Goal: Complete application form: Complete application form

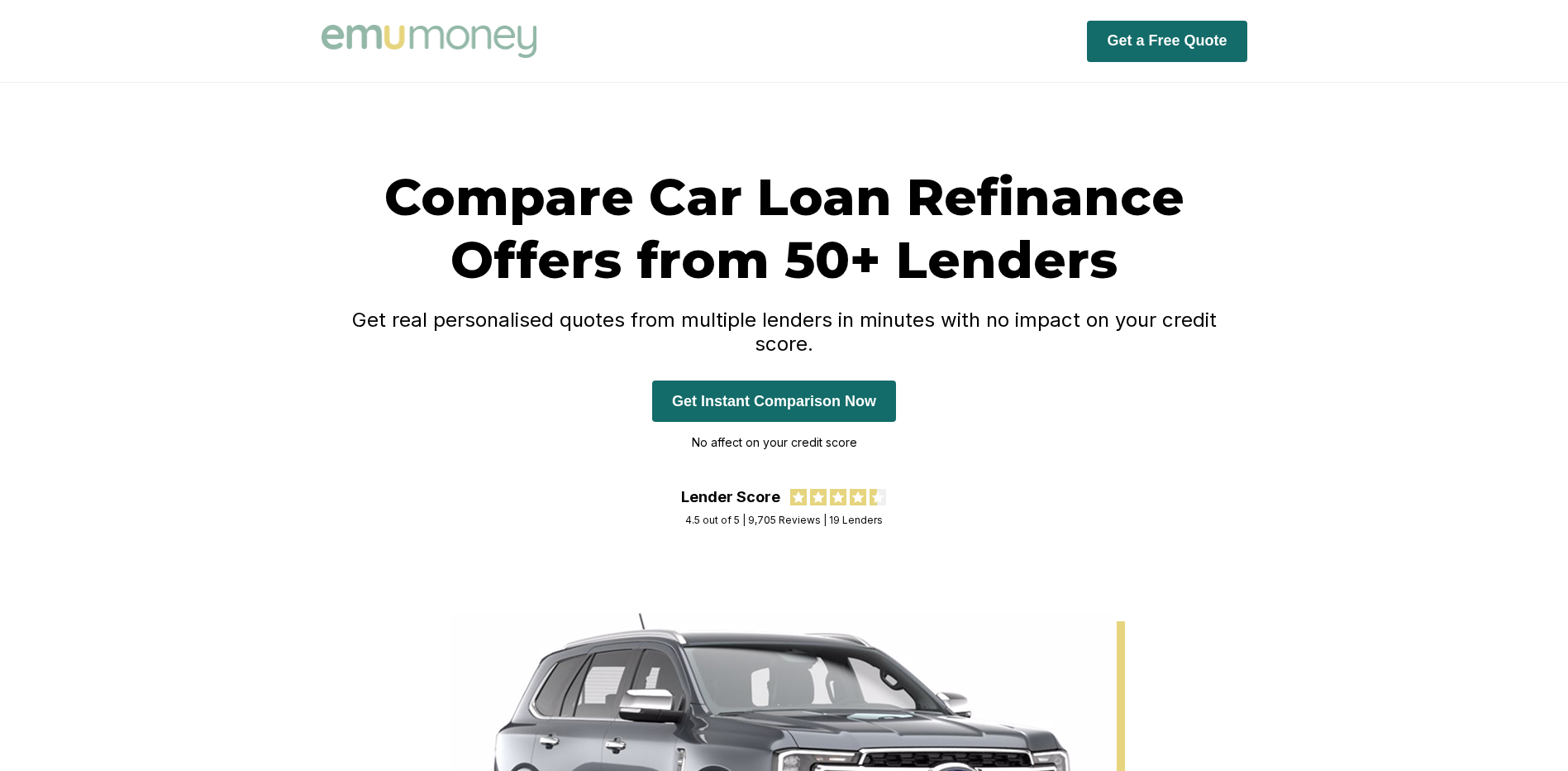
click at [766, 382] on button "Get Instant Comparison Now" at bounding box center [774, 401] width 244 height 41
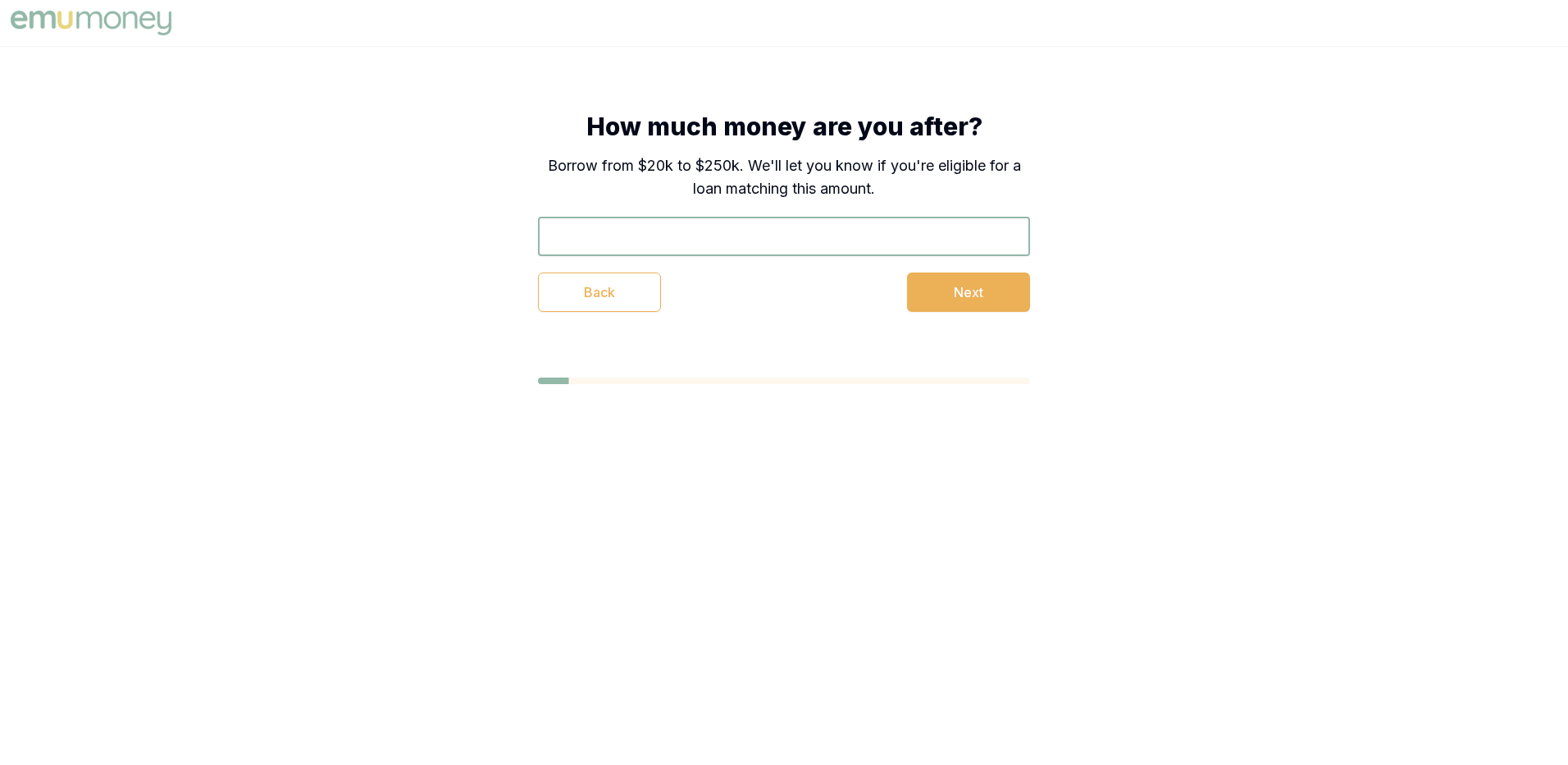
click at [662, 243] on input "text" at bounding box center [784, 236] width 492 height 40
type input "$30,000"
click at [963, 298] on button "Next" at bounding box center [968, 292] width 123 height 40
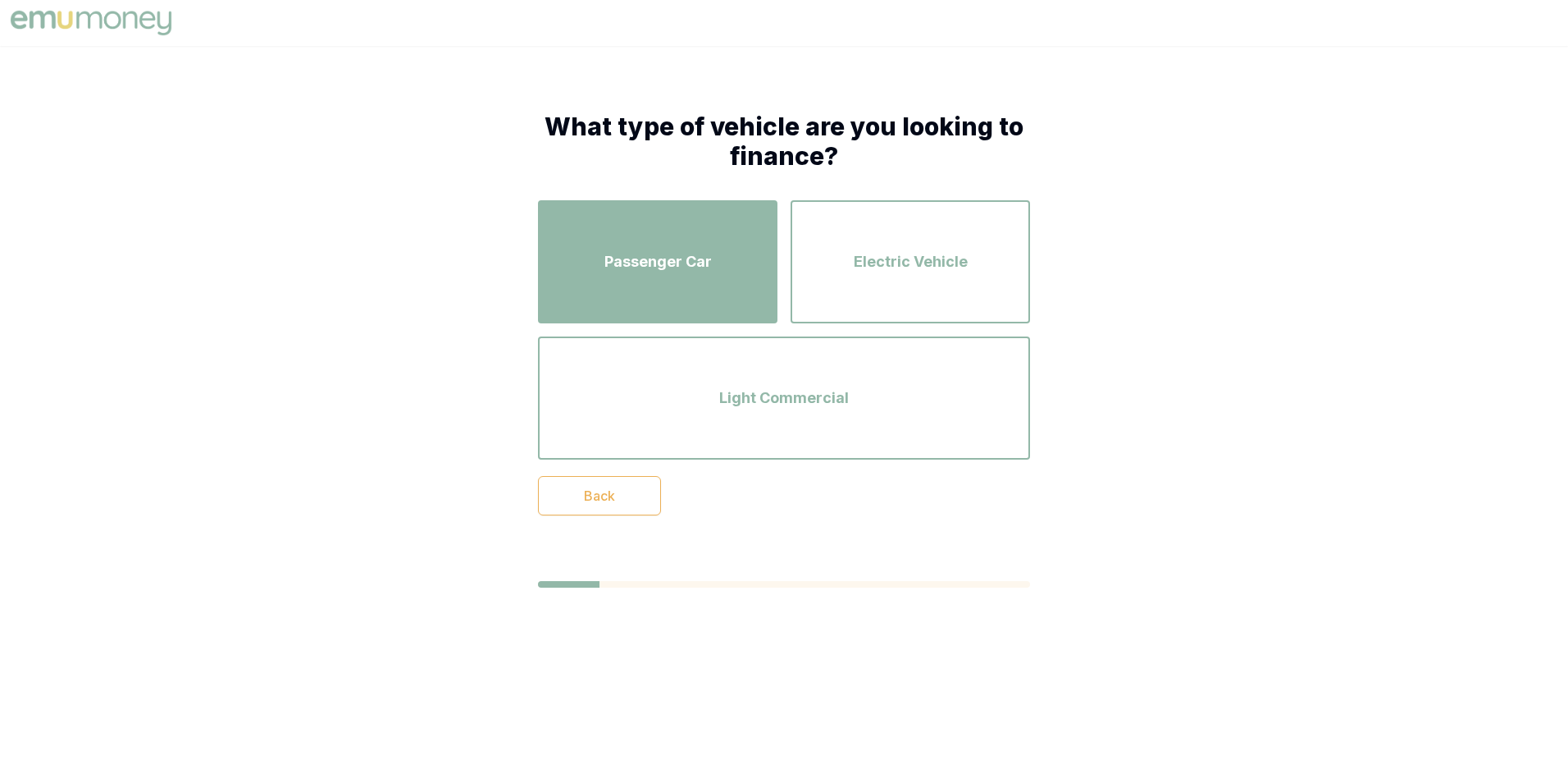
click at [677, 281] on div "Passenger Car" at bounding box center [658, 262] width 210 height 94
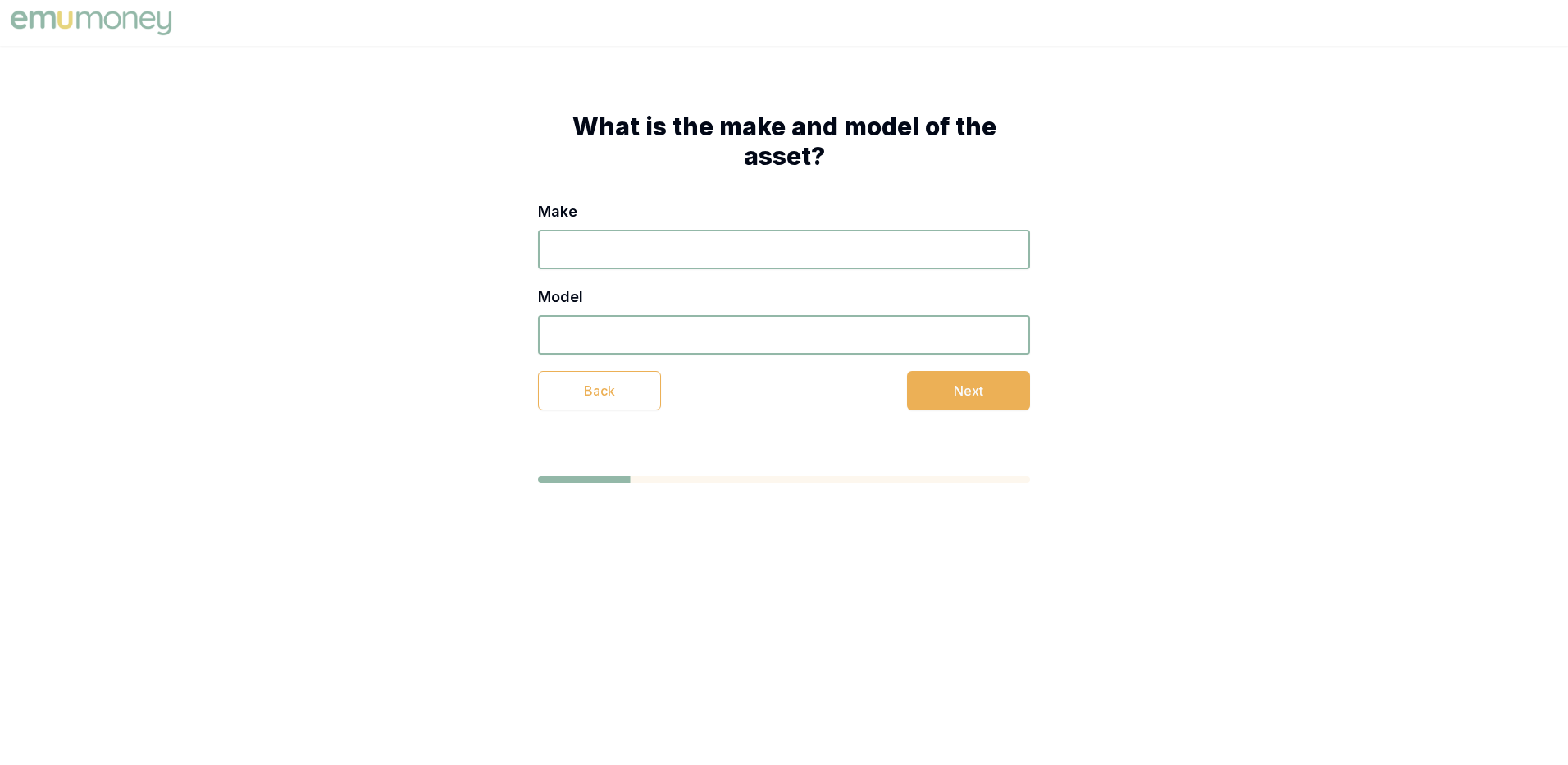
click at [667, 269] on input "Make" at bounding box center [784, 249] width 492 height 40
type input "Mazda"
type input "Cx-5"
click at [946, 404] on button "Next" at bounding box center [968, 390] width 123 height 40
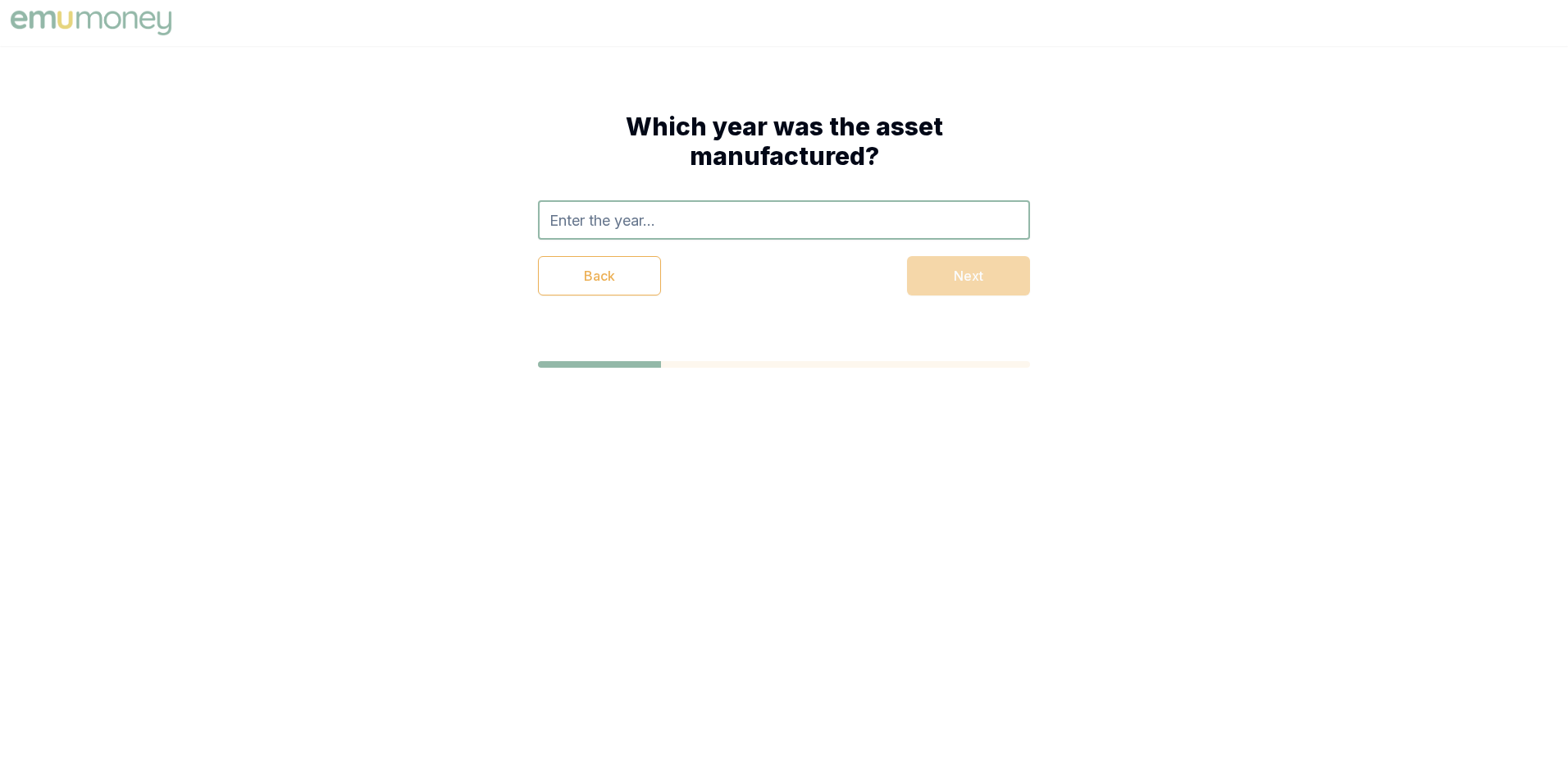
click at [673, 234] on input "text" at bounding box center [784, 219] width 492 height 40
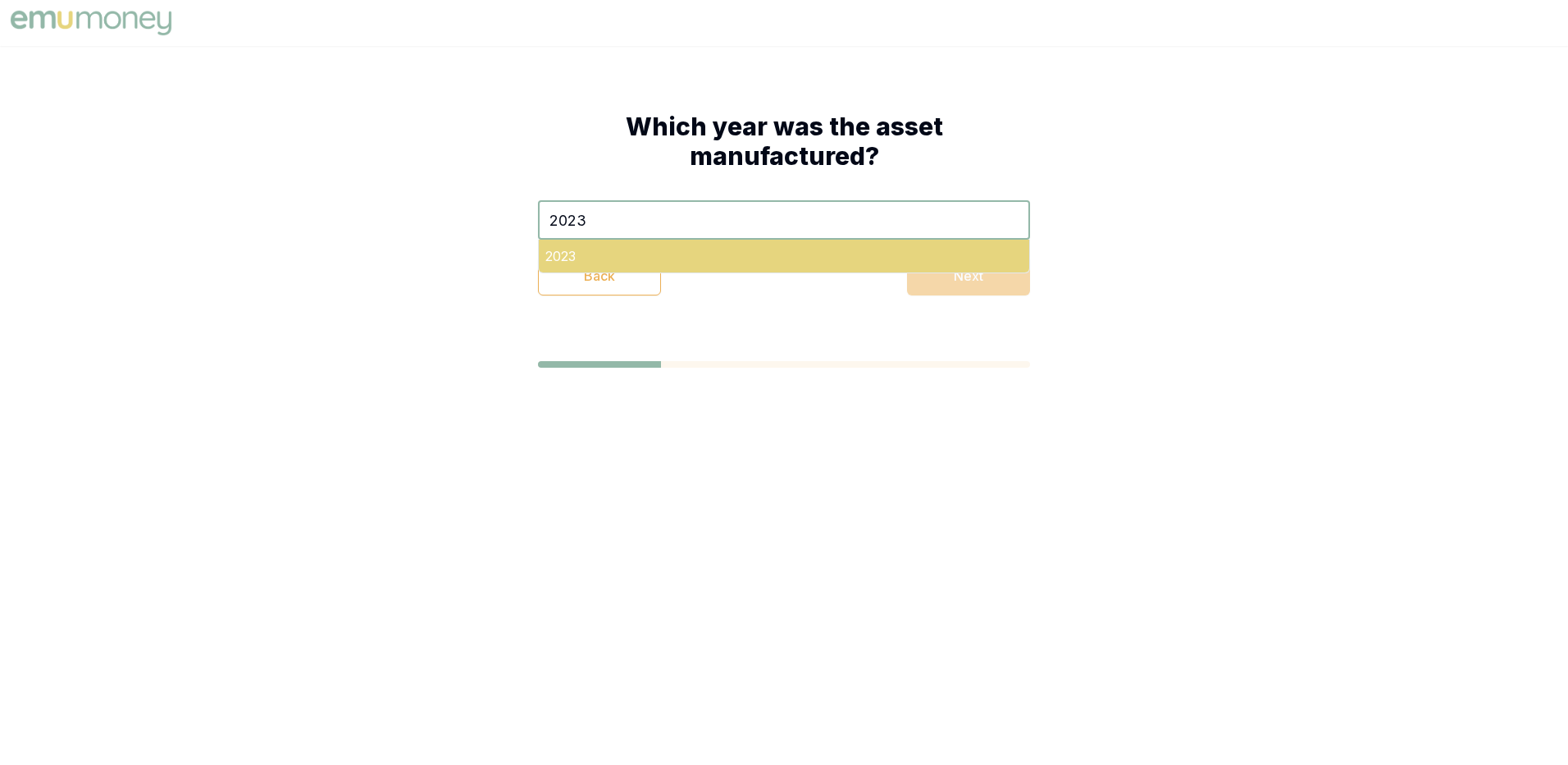
type input "2023"
click at [733, 259] on div "2023" at bounding box center [784, 256] width 490 height 33
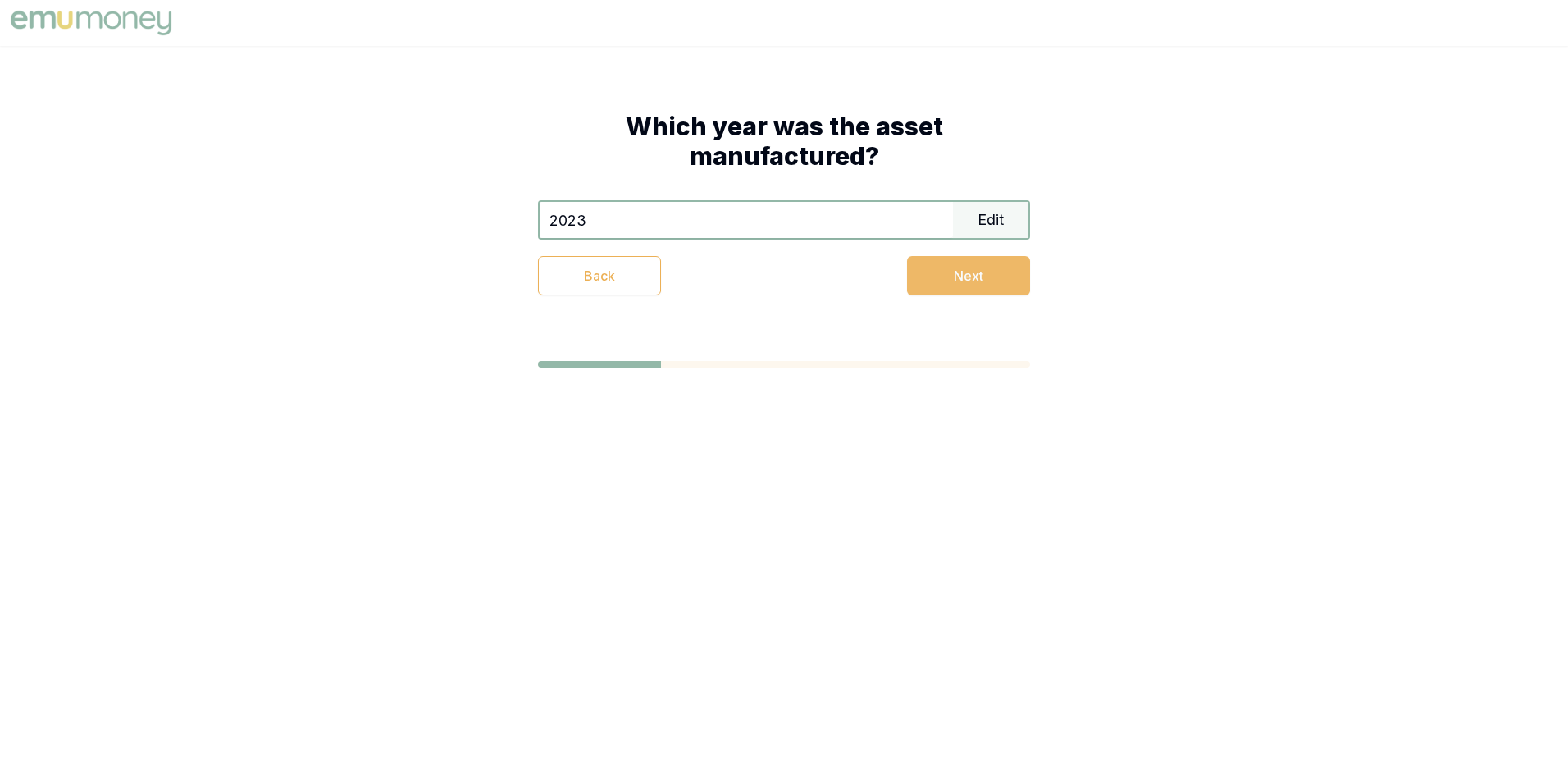
click at [922, 278] on button "Next" at bounding box center [968, 275] width 123 height 40
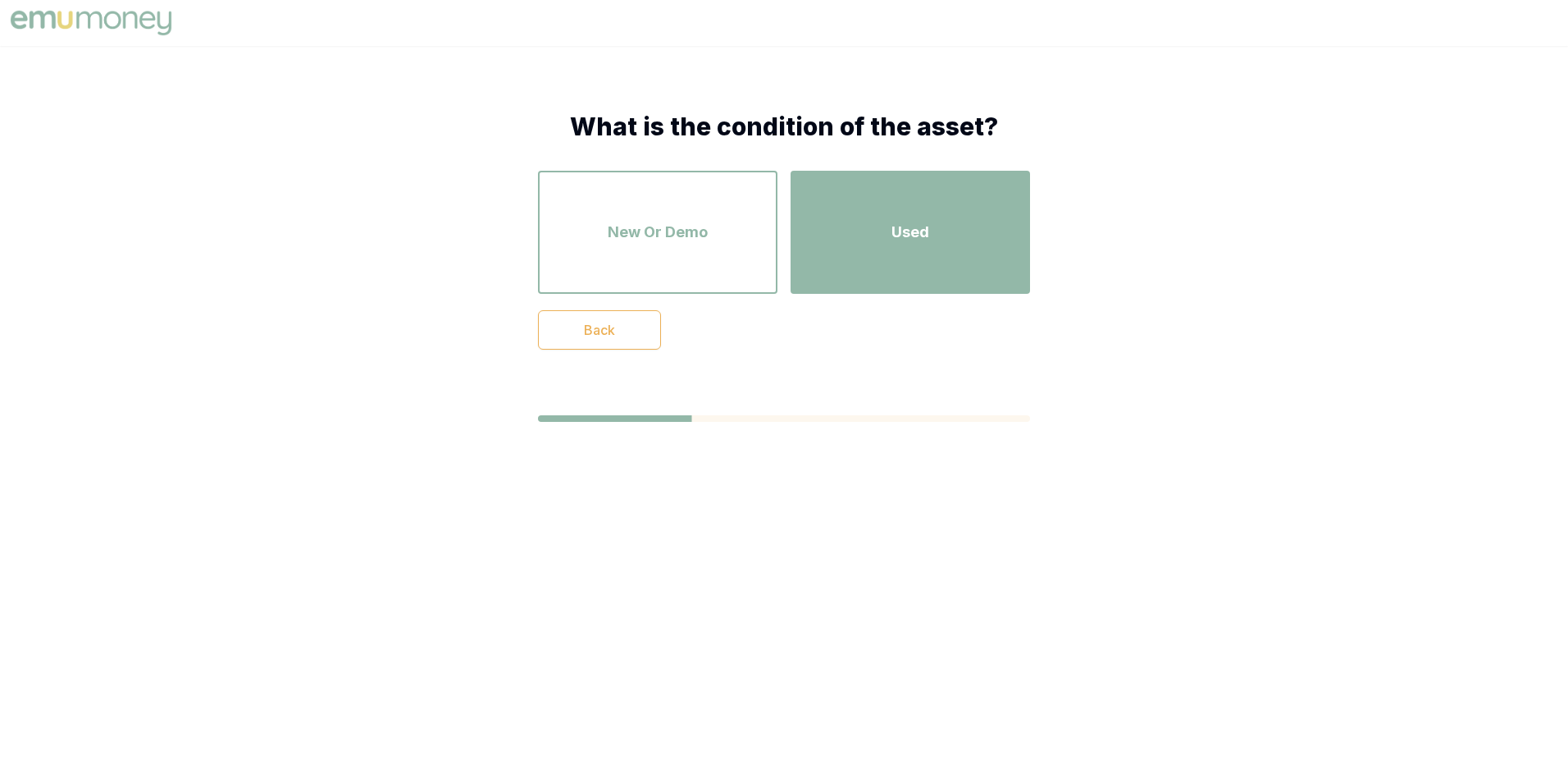
click at [852, 248] on div "Used" at bounding box center [910, 232] width 210 height 94
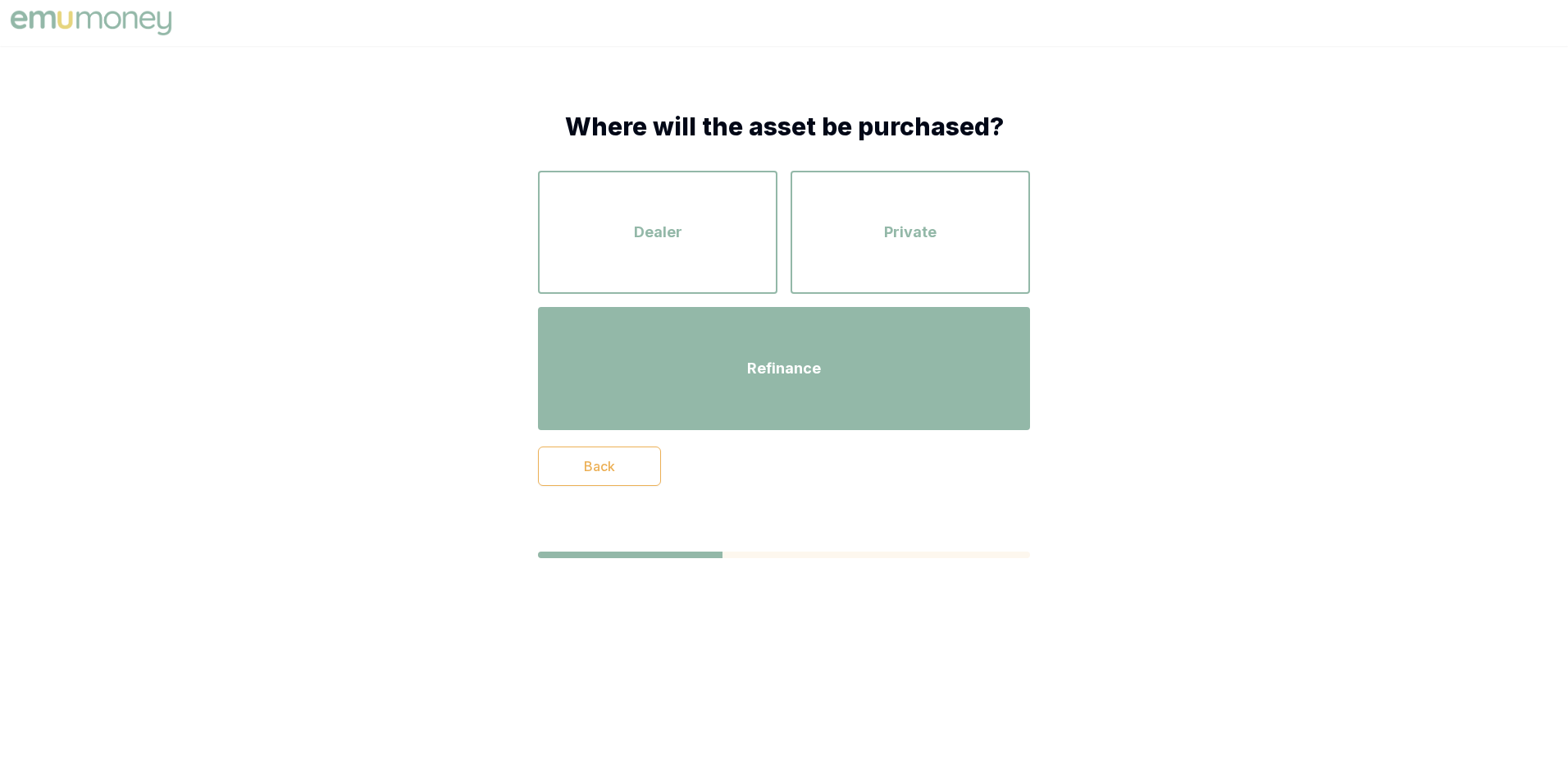
click at [823, 365] on div "Refinance" at bounding box center [784, 368] width 462 height 94
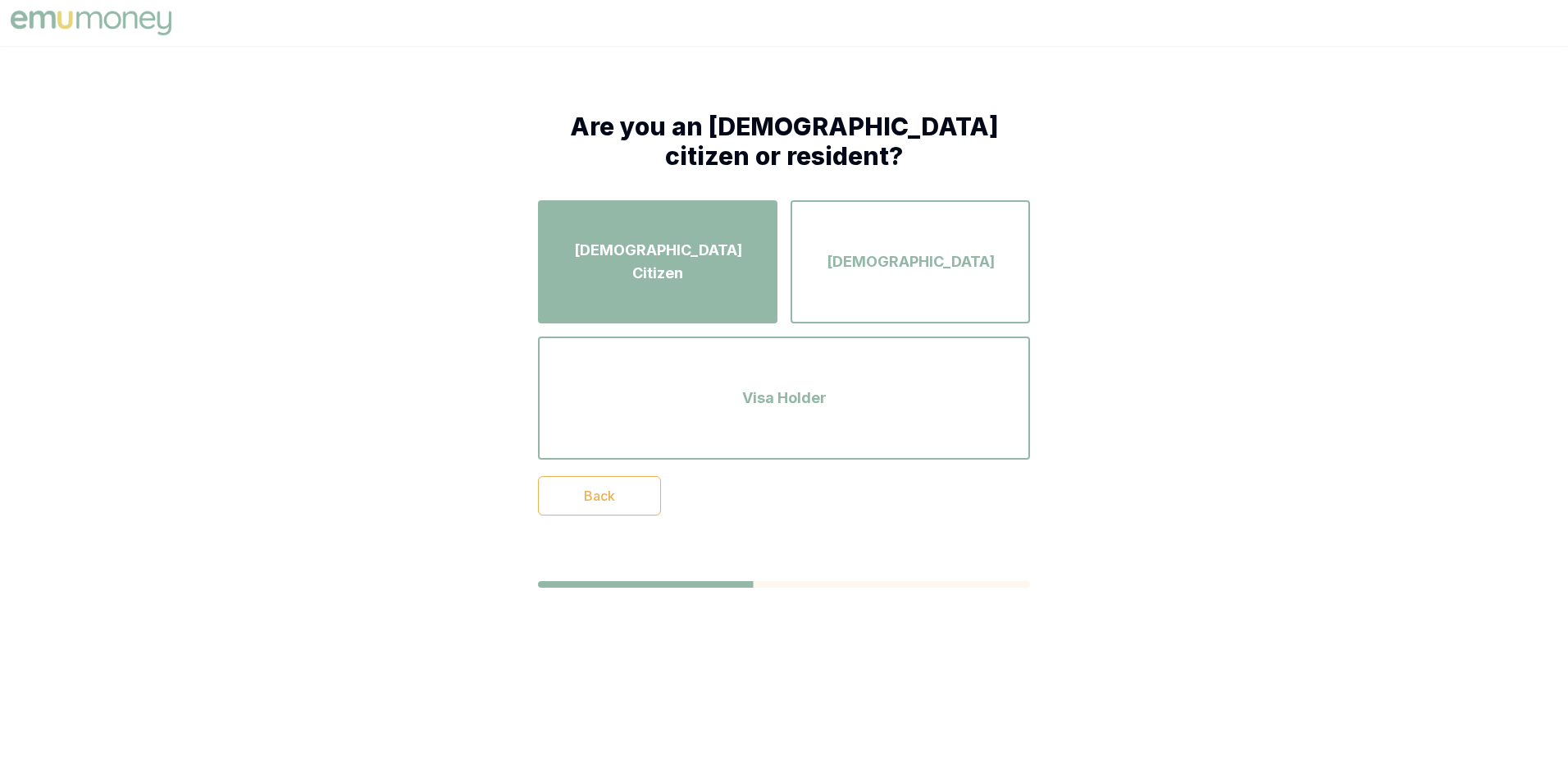
click at [710, 269] on span "[DEMOGRAPHIC_DATA] Citizen" at bounding box center [658, 262] width 210 height 46
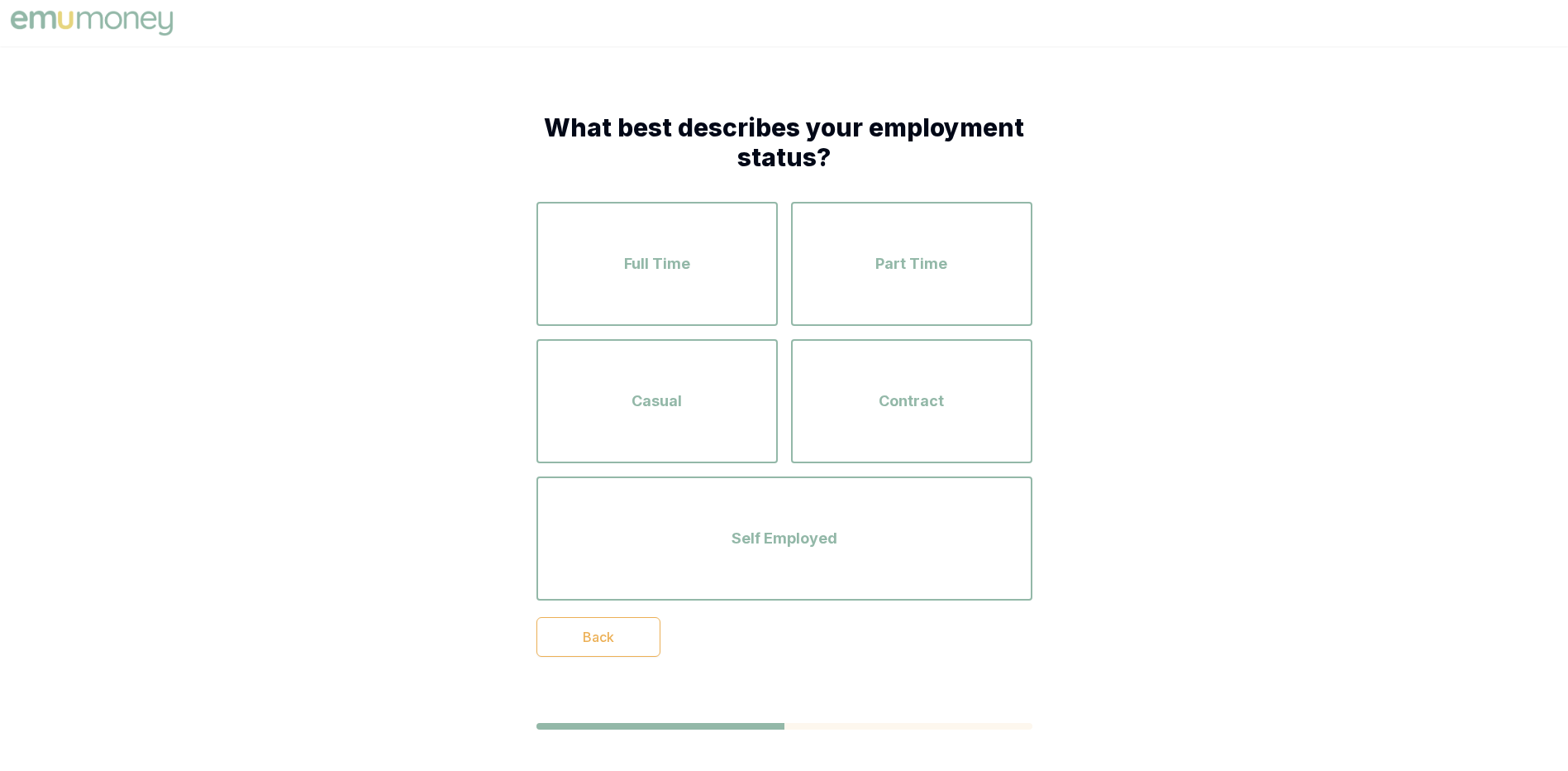
click at [715, 272] on div "Full Time" at bounding box center [657, 264] width 211 height 94
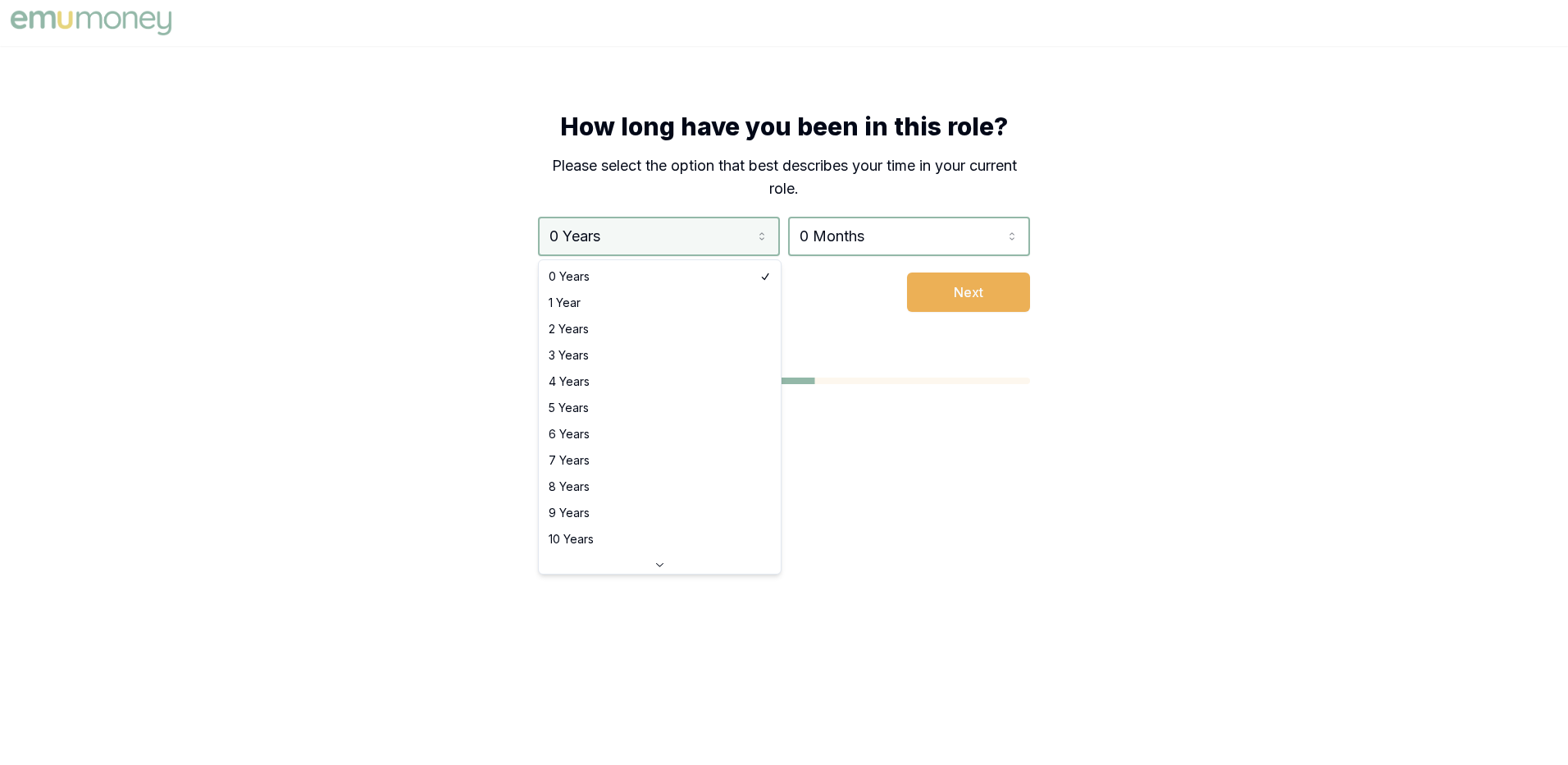
click at [766, 233] on html "How long have you been in this role? Please select the option that best describ…" at bounding box center [784, 382] width 1568 height 765
select select "4"
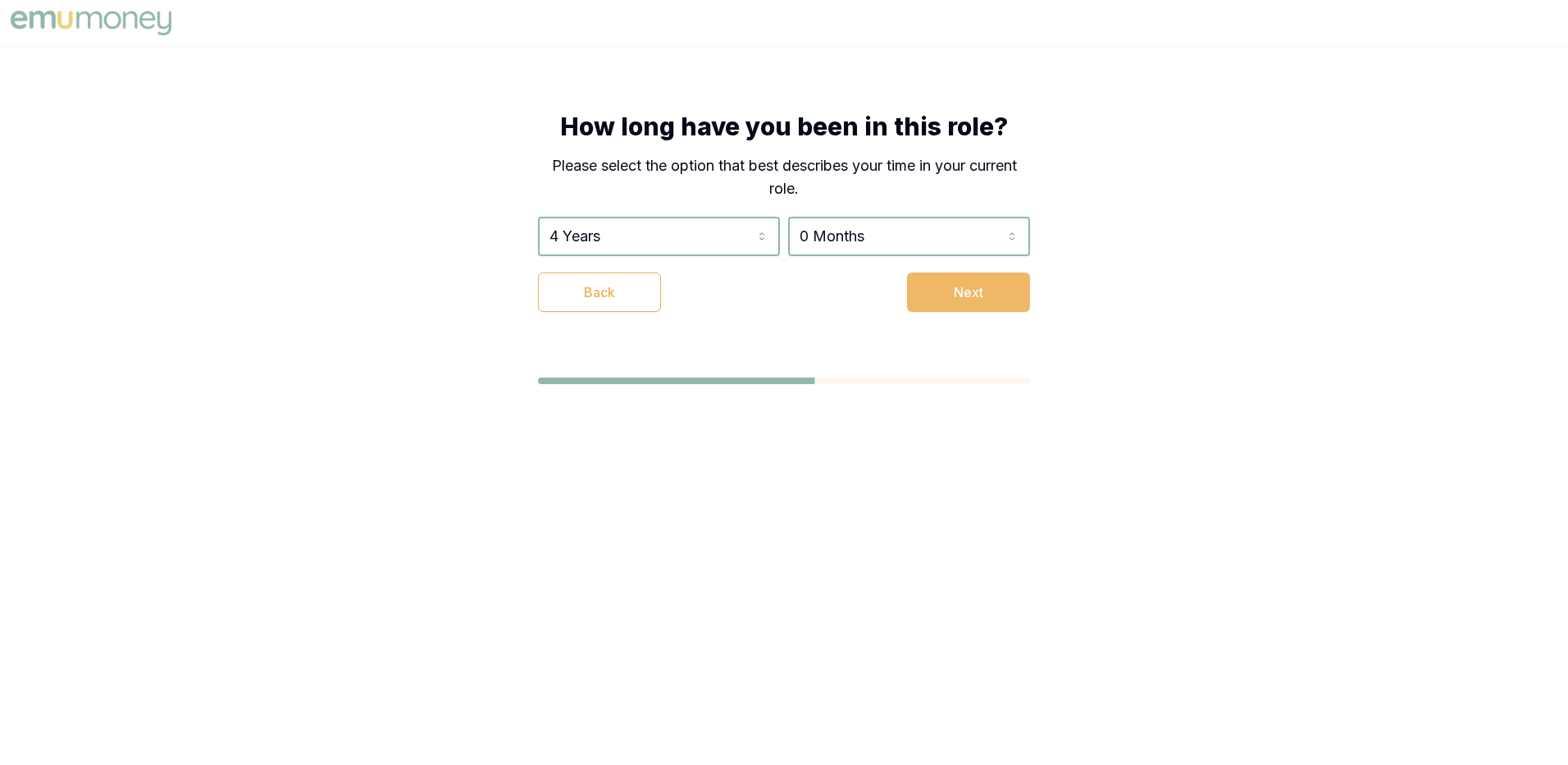
click at [918, 293] on button "Next" at bounding box center [968, 292] width 123 height 40
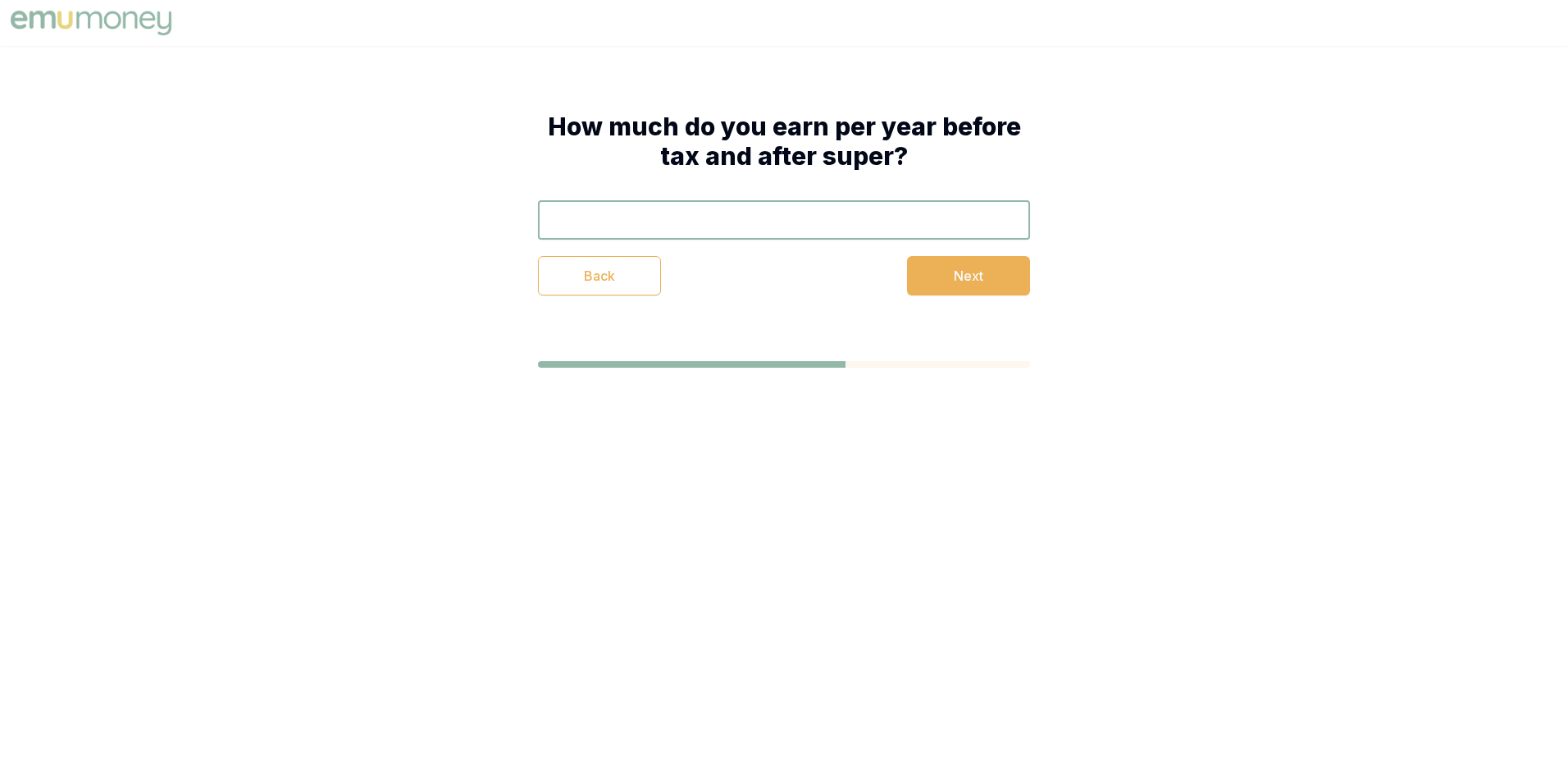
click at [603, 215] on input "text" at bounding box center [784, 219] width 492 height 40
click at [750, 233] on input "text" at bounding box center [784, 219] width 492 height 40
type input "$121,466"
click at [1011, 288] on button "Next" at bounding box center [968, 275] width 123 height 40
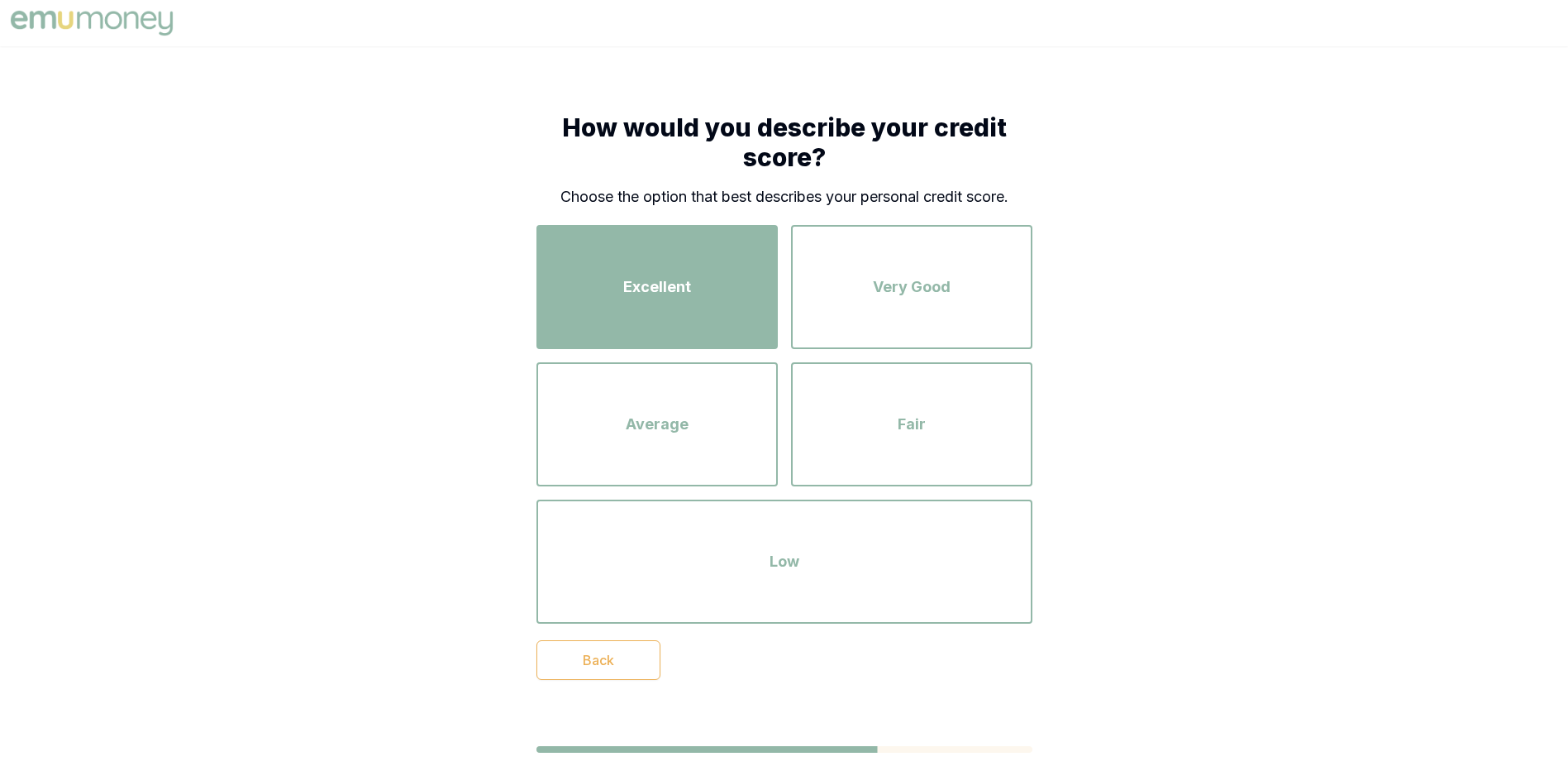
click at [711, 277] on div "Excellent" at bounding box center [657, 286] width 211 height 94
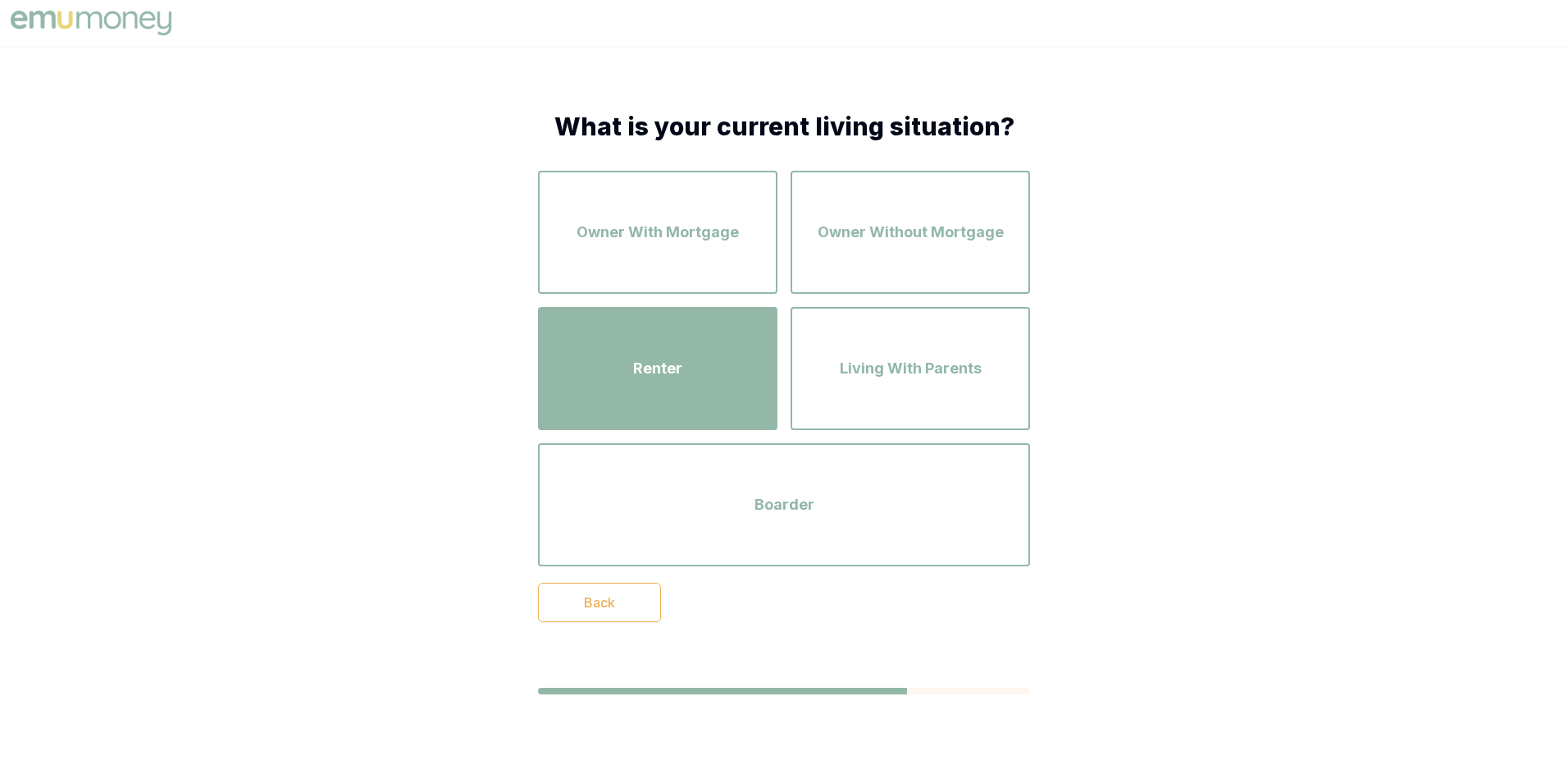
click at [641, 360] on span "Renter" at bounding box center [658, 369] width 49 height 23
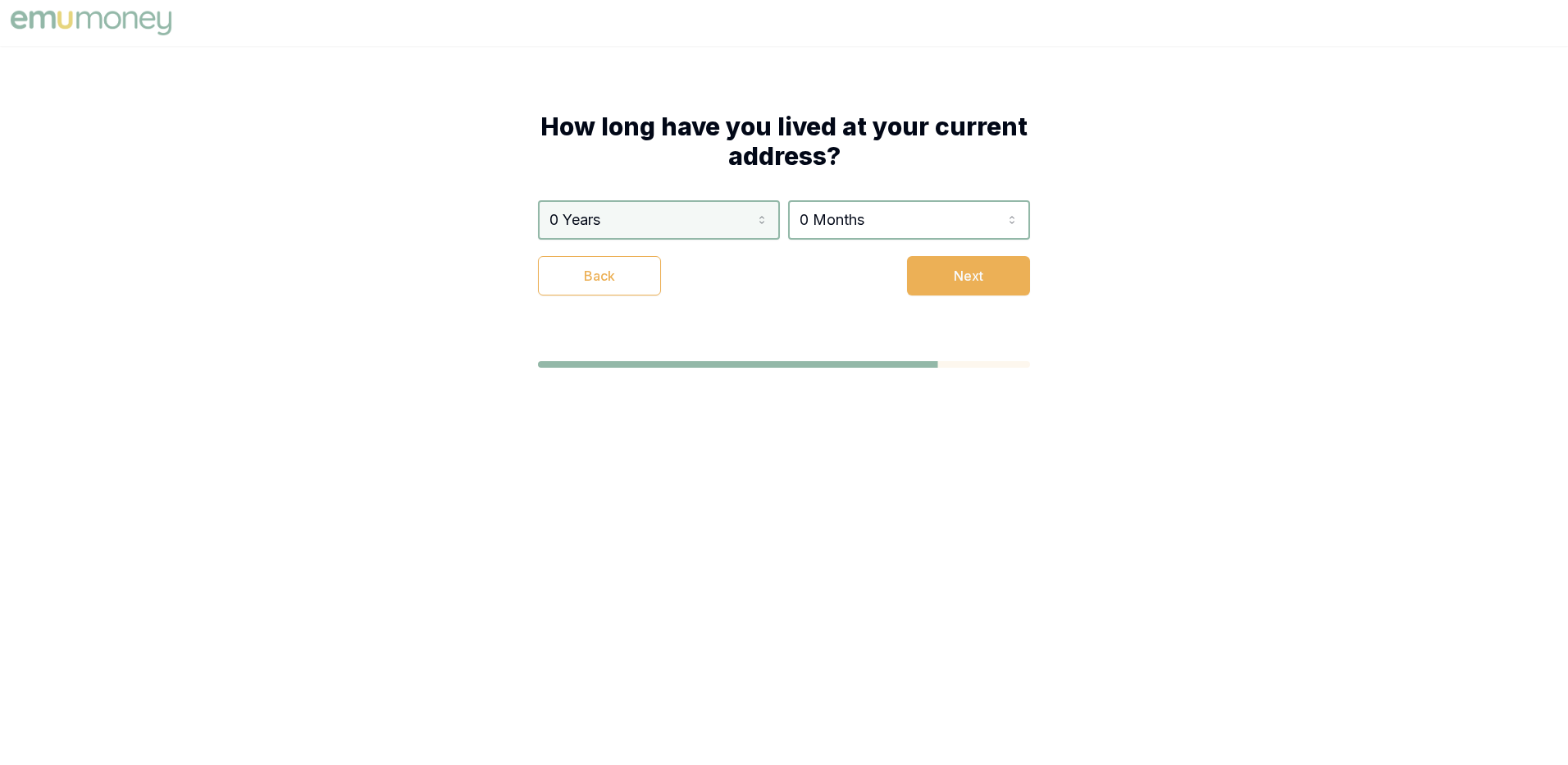
click at [757, 216] on html "How long have you lived at your current address? 0 Years 0 Years 1 Year 2 Years…" at bounding box center [784, 382] width 1568 height 765
click at [865, 230] on html "How long have you lived at your current address? 0 Years 0 Years 1 Year 2 Years…" at bounding box center [784, 382] width 1568 height 765
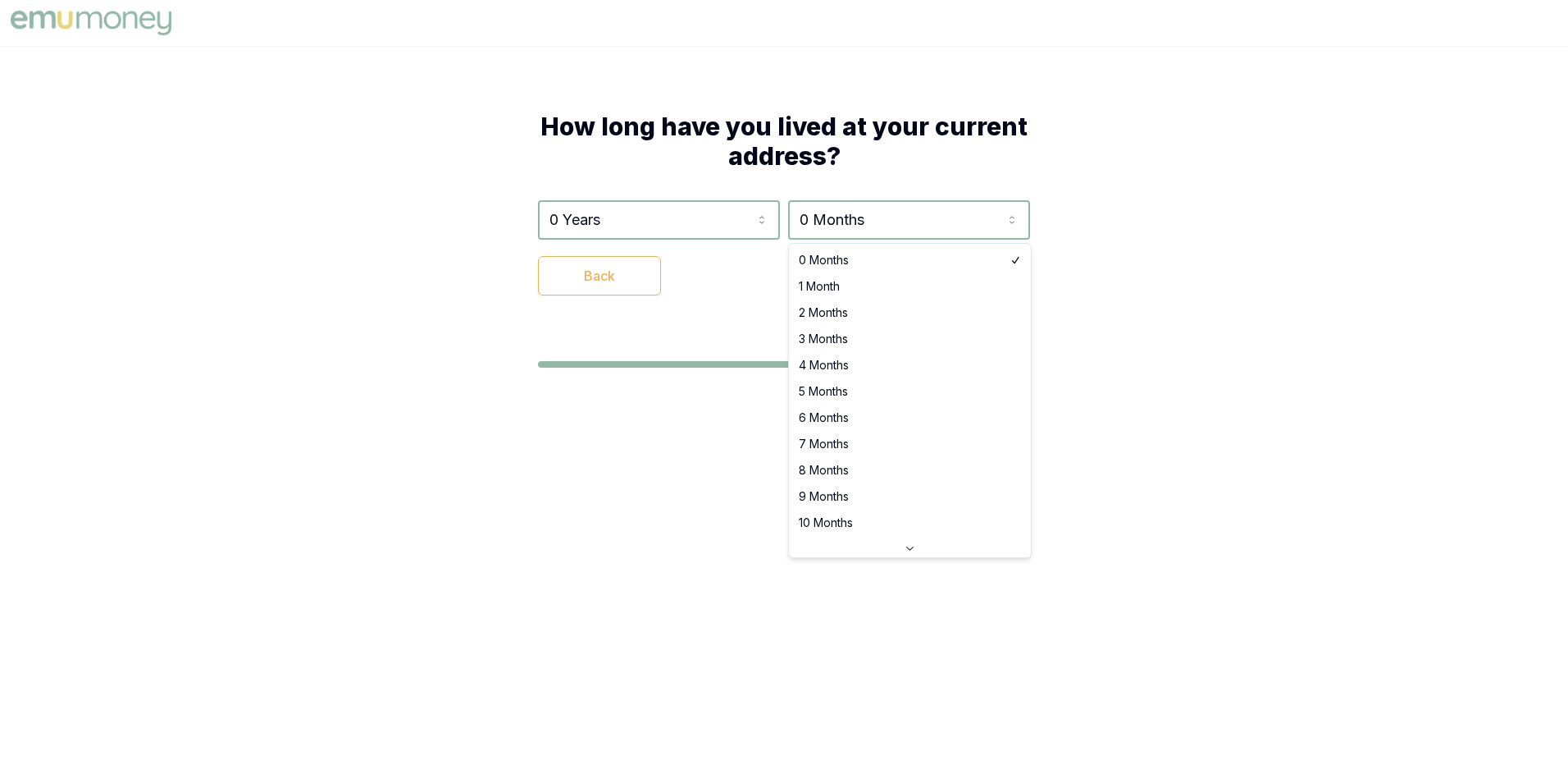
select select "10"
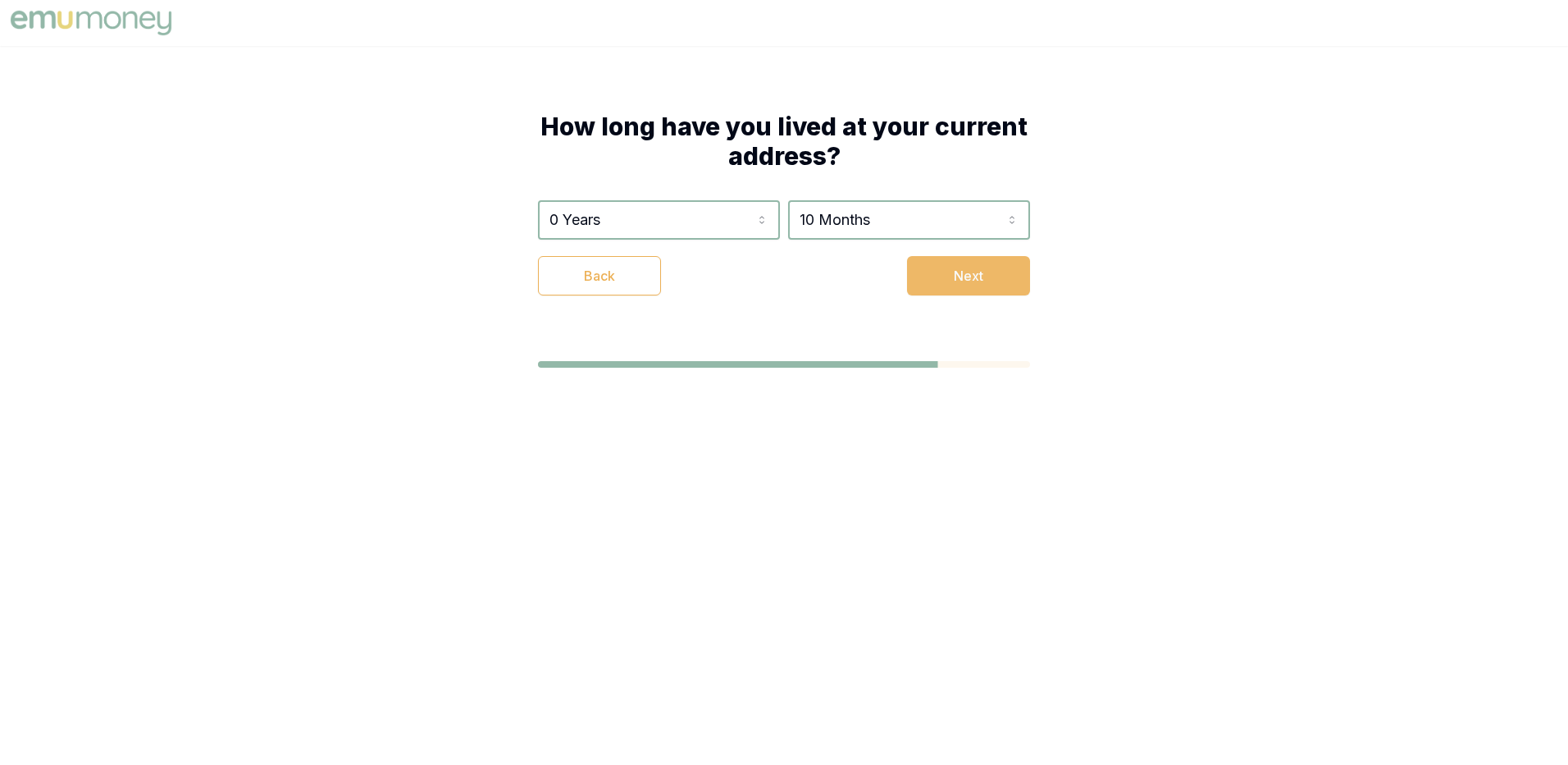
click at [973, 277] on button "Next" at bounding box center [968, 275] width 123 height 40
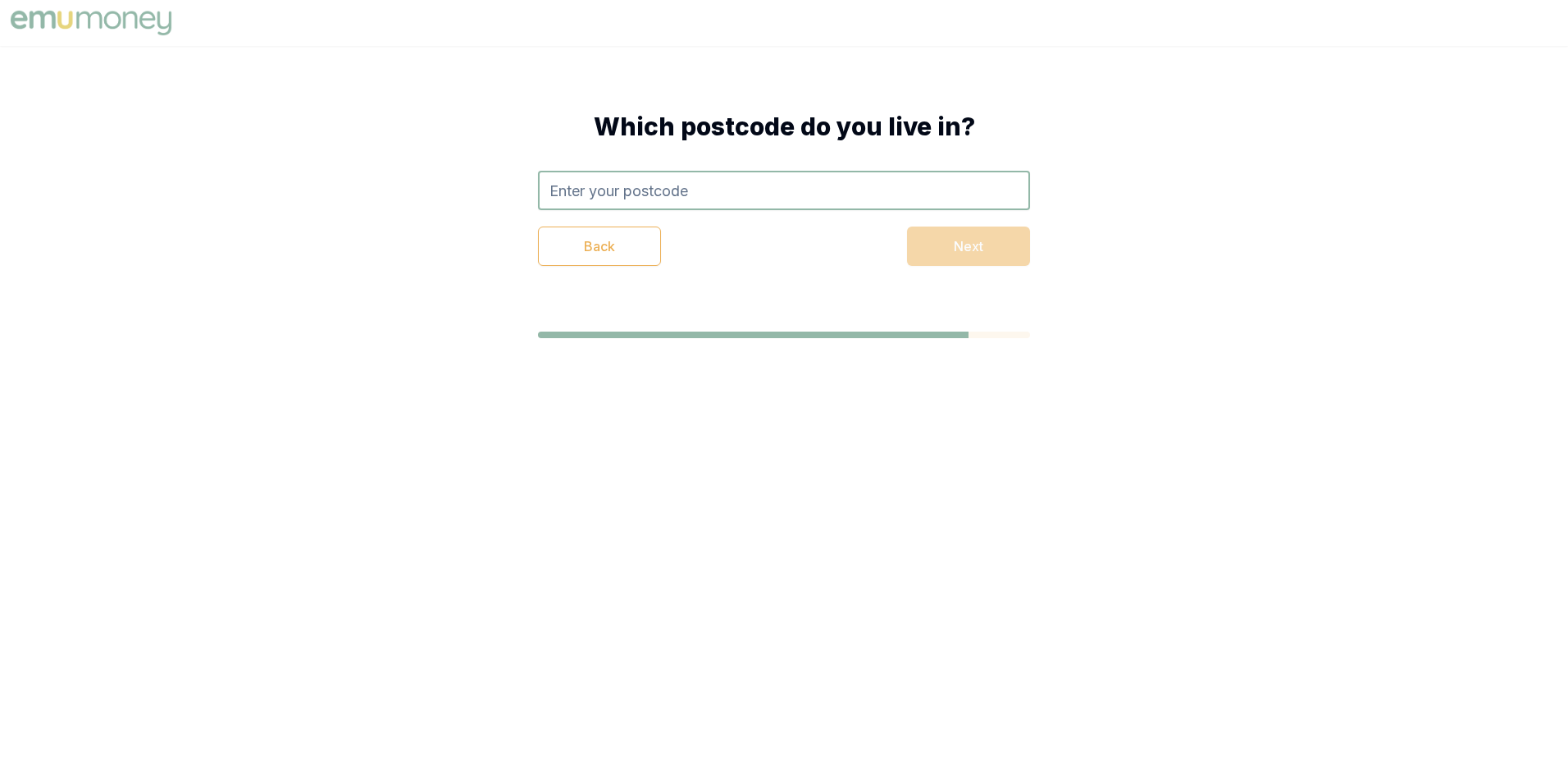
click at [795, 209] on input "text" at bounding box center [784, 190] width 492 height 40
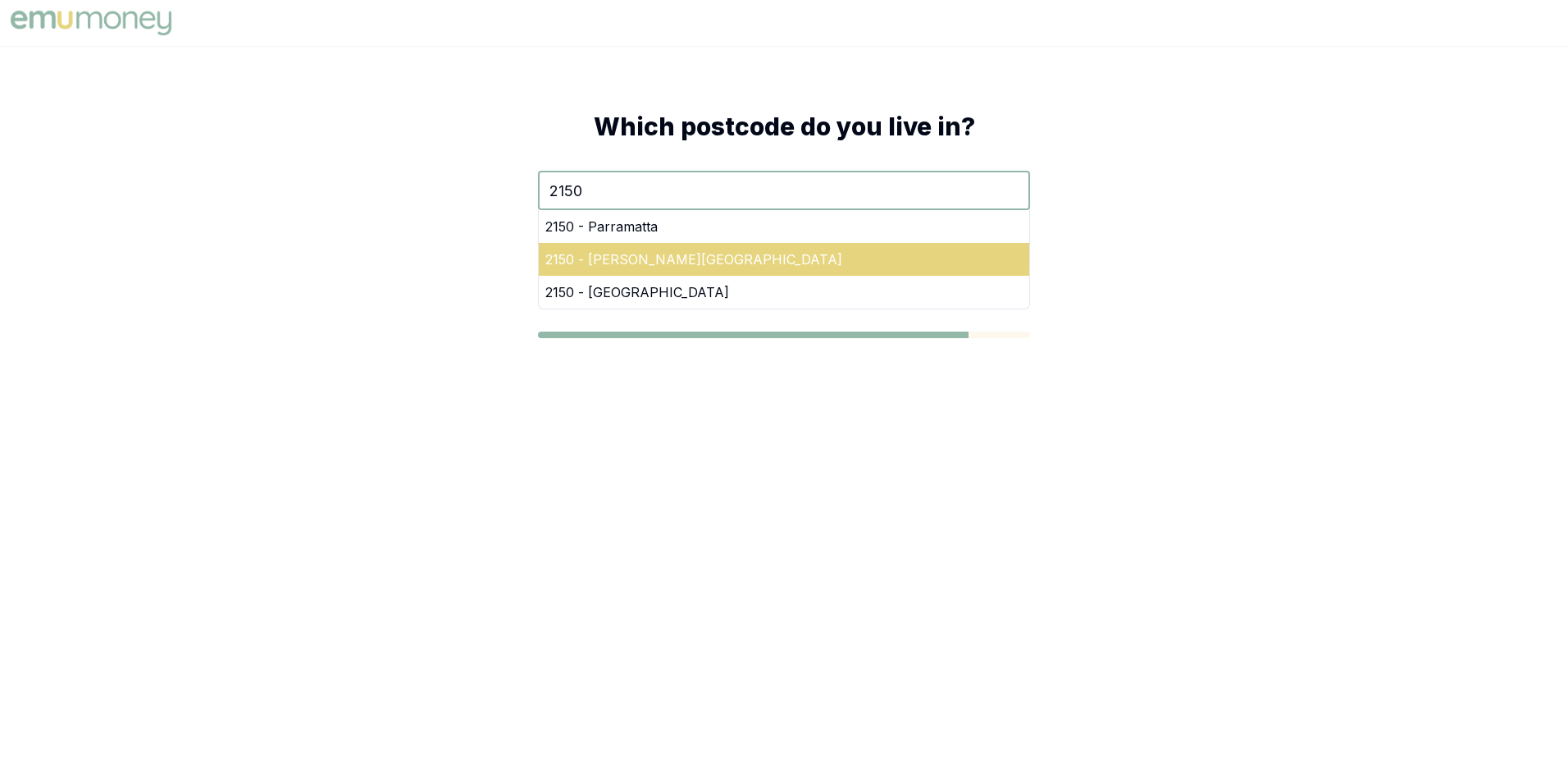
type input "2150"
click at [892, 259] on div "2150 - [PERSON_NAME][GEOGRAPHIC_DATA]" at bounding box center [784, 259] width 490 height 33
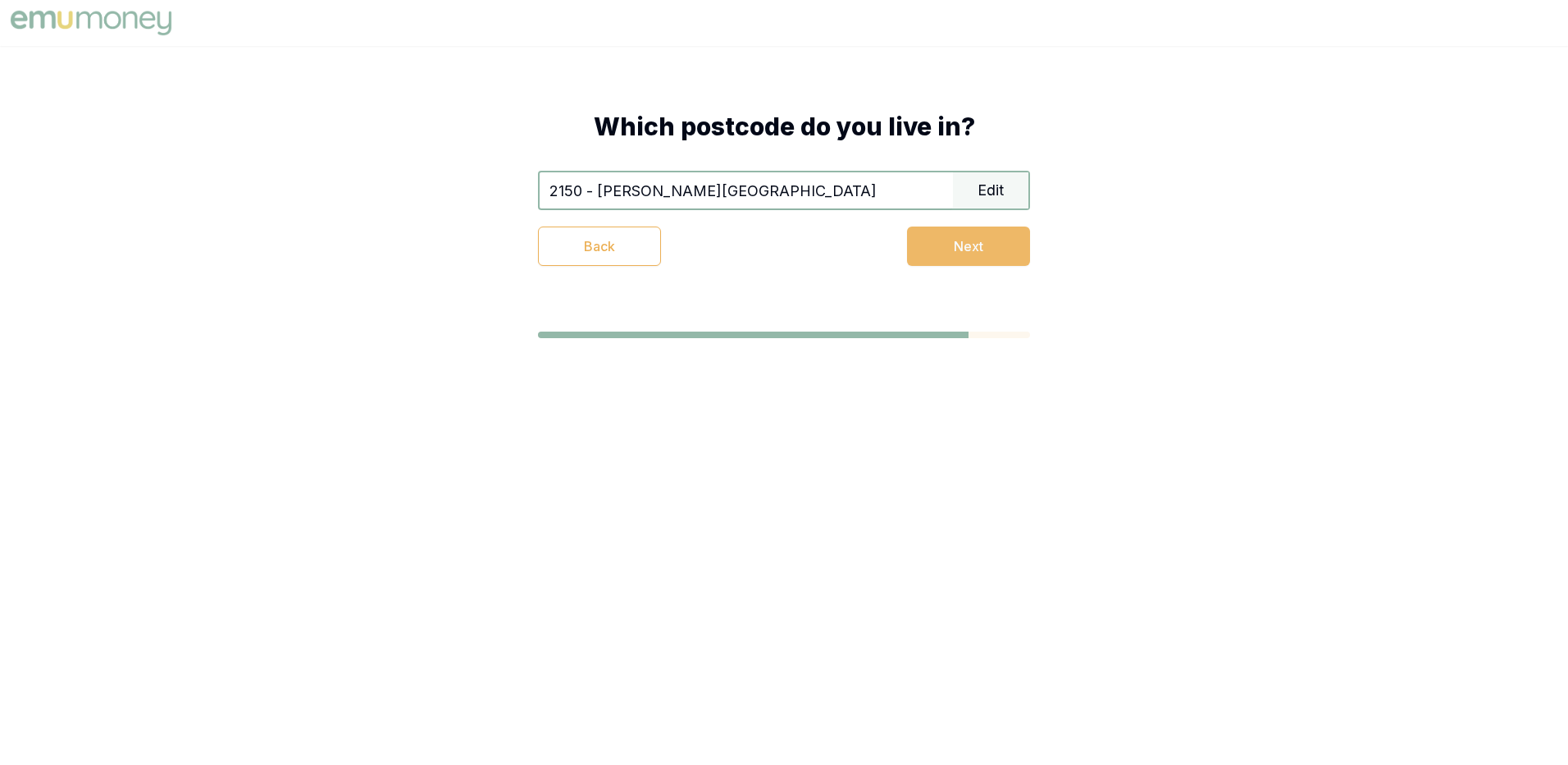
click at [945, 248] on button "Next" at bounding box center [968, 245] width 123 height 40
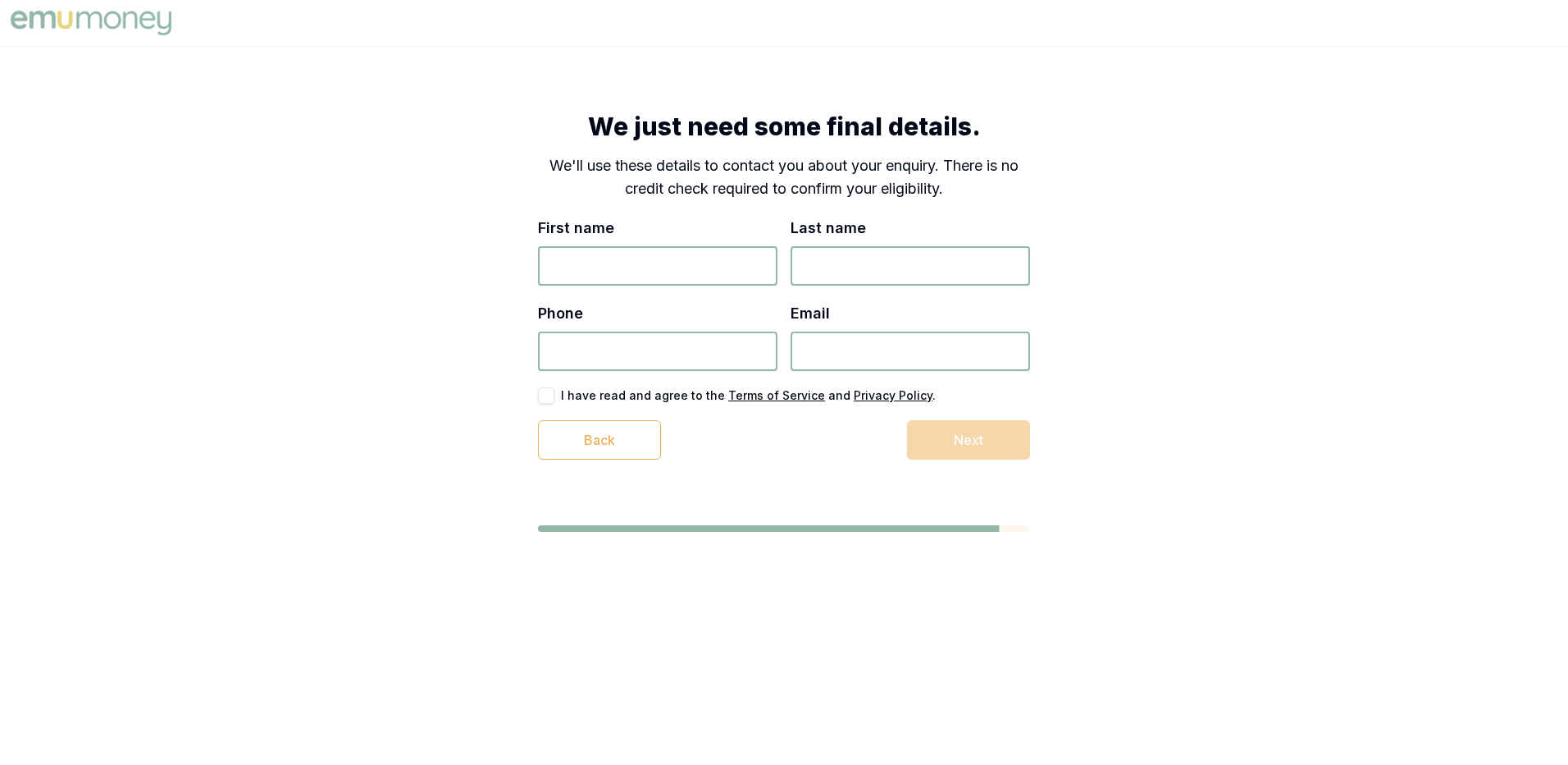
click at [681, 267] on input "First name" at bounding box center [658, 266] width 239 height 40
type input "dd"
click at [798, 271] on input "Last name" at bounding box center [910, 266] width 239 height 40
type input "dd"
click at [606, 354] on input "Phone" at bounding box center [658, 351] width 239 height 40
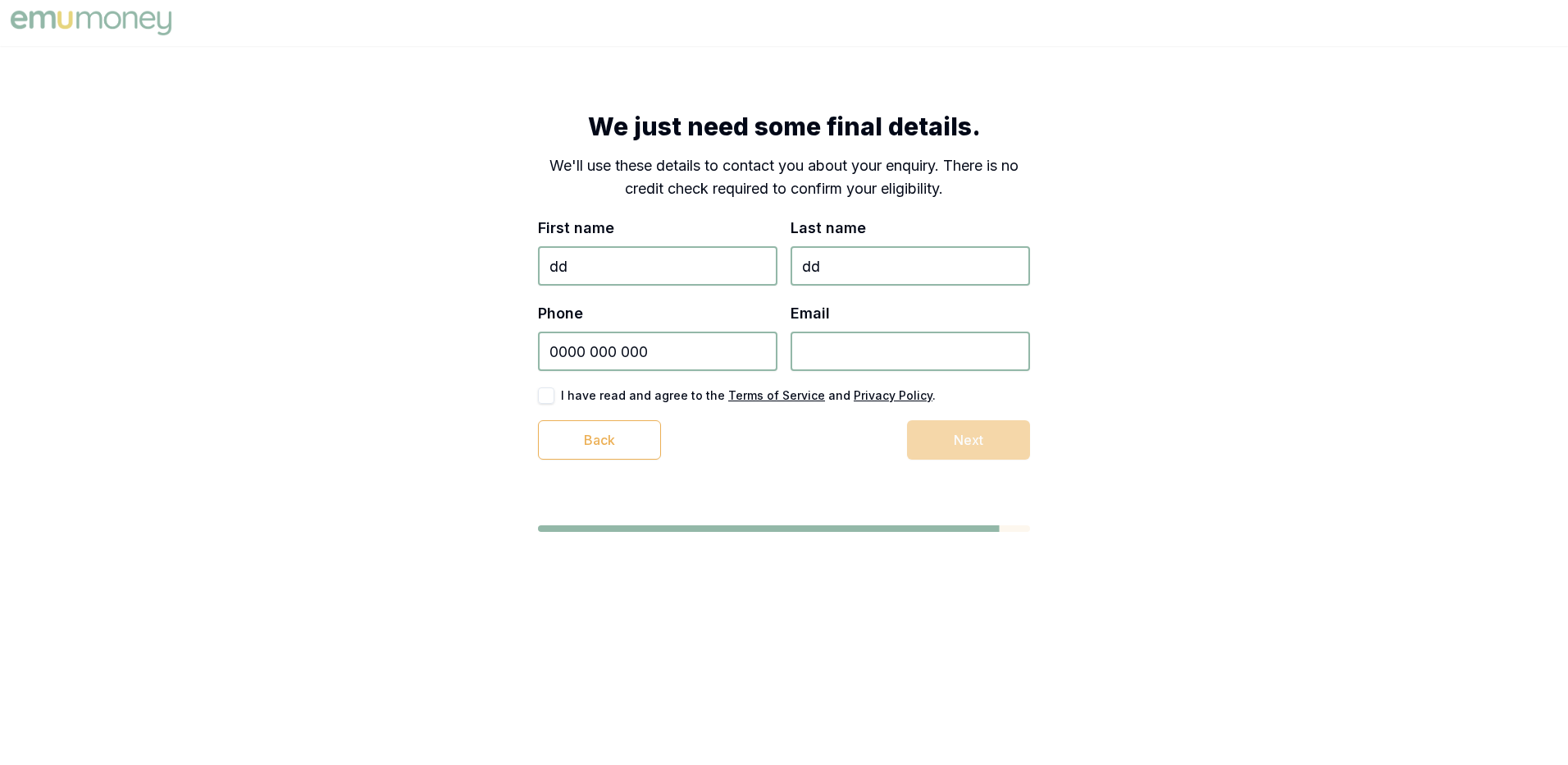
type input "0000 000 000"
type input "A@[DOMAIN_NAME]"
click at [550, 393] on button "button" at bounding box center [546, 395] width 16 height 16
click at [914, 424] on button "Next" at bounding box center [968, 439] width 123 height 40
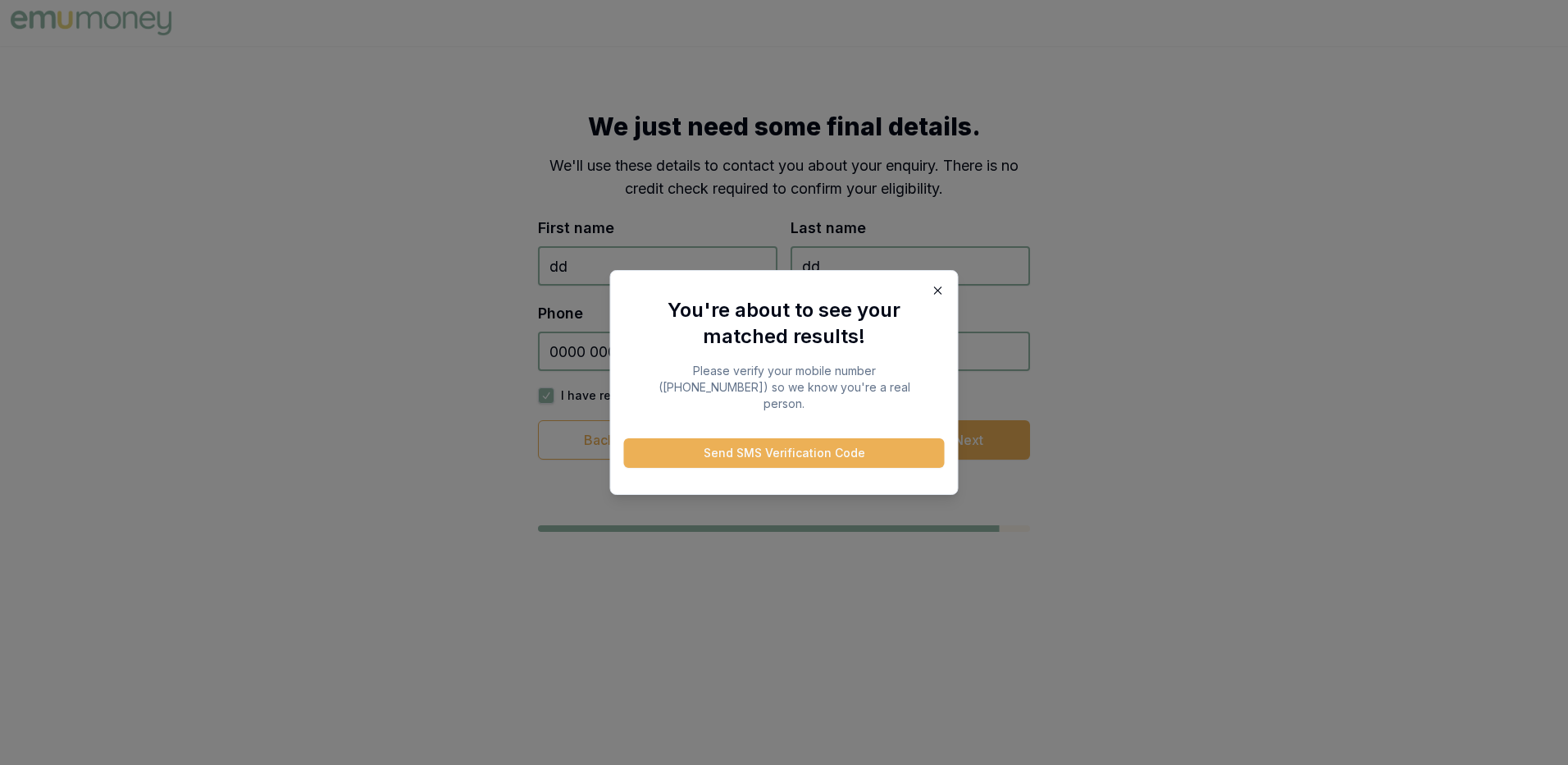
click at [938, 294] on icon "button" at bounding box center [938, 291] width 14 height 14
